Goal: Navigation & Orientation: Find specific page/section

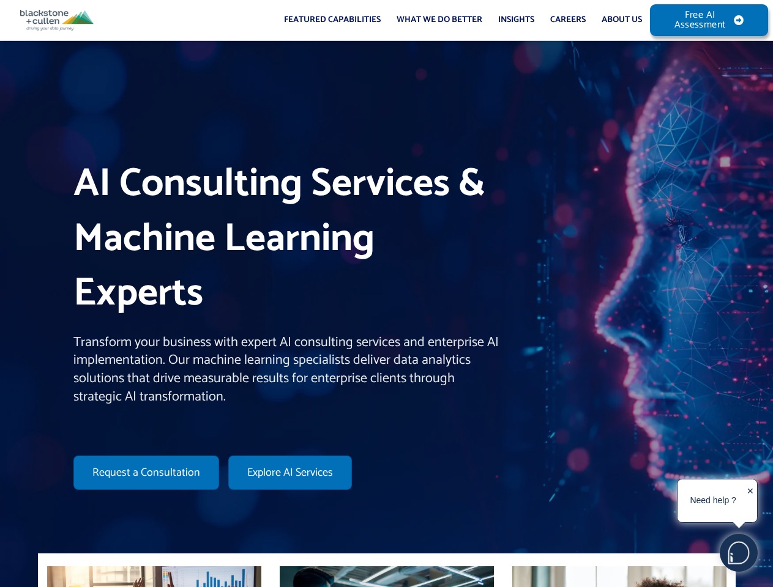
click at [386, 294] on h1 "AI Consulting Services & Machine Learning Experts" at bounding box center [285, 239] width 425 height 165
click at [332, 20] on link "Featured Capabilities" at bounding box center [332, 20] width 113 height 40
click at [439, 20] on link "What We Do Better" at bounding box center [440, 20] width 102 height 40
click at [516, 20] on link "Insights" at bounding box center [516, 20] width 52 height 40
click at [622, 20] on link "About Us" at bounding box center [622, 20] width 56 height 40
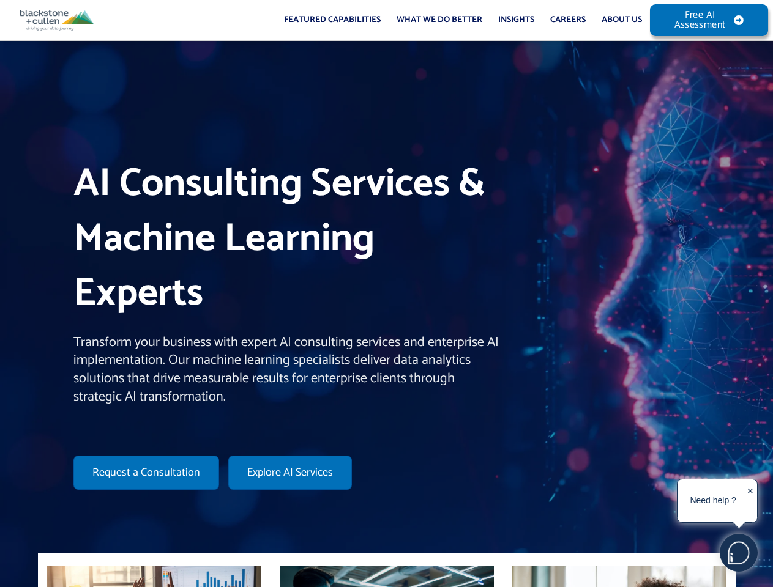
click at [739, 553] on img at bounding box center [738, 553] width 37 height 37
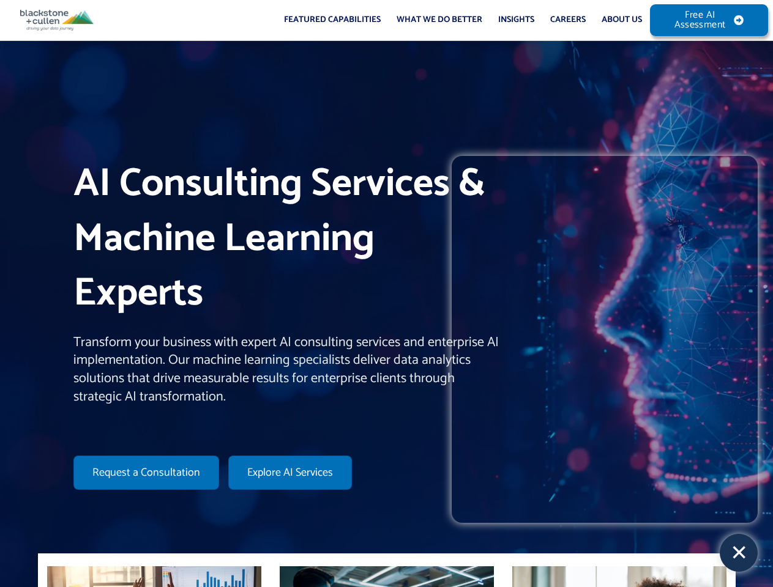
click at [713, 501] on iframe at bounding box center [605, 339] width 306 height 367
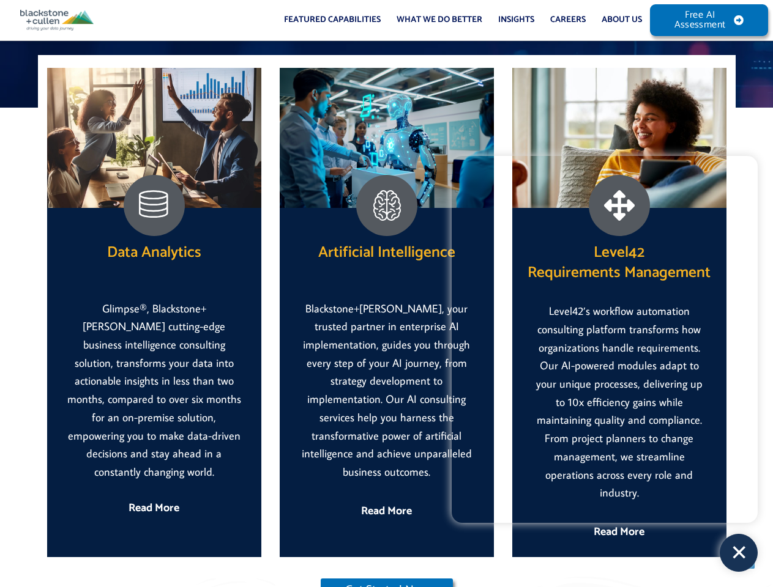
scroll to position [1876, 0]
